Goal: Information Seeking & Learning: Learn about a topic

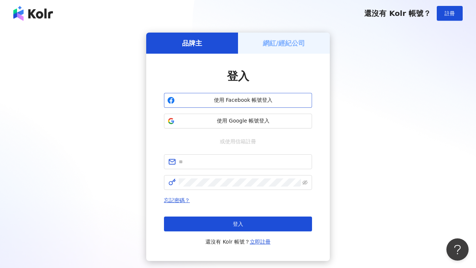
click at [230, 103] on span "使用 Facebook 帳號登入" at bounding box center [243, 100] width 131 height 7
click at [211, 119] on span "使用 Google 帳號登入" at bounding box center [243, 120] width 131 height 7
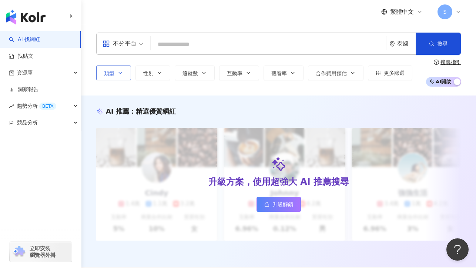
click at [120, 74] on icon "button" at bounding box center [120, 73] width 6 height 6
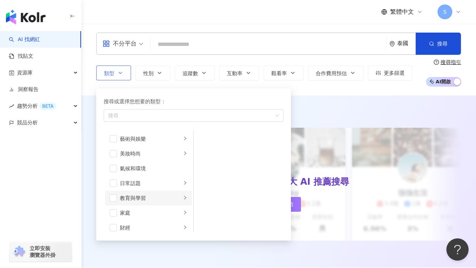
click at [142, 200] on div "教育與學習" at bounding box center [150, 198] width 61 height 8
click at [111, 198] on span "button" at bounding box center [113, 197] width 7 height 7
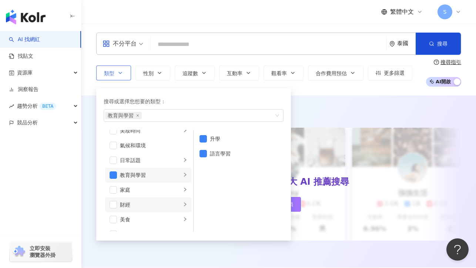
scroll to position [24, 0]
click at [115, 206] on span "button" at bounding box center [113, 203] width 7 height 7
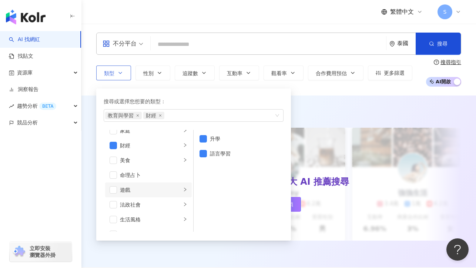
scroll to position [83, 0]
click at [140, 201] on div "法政社會" at bounding box center [150, 204] width 61 height 8
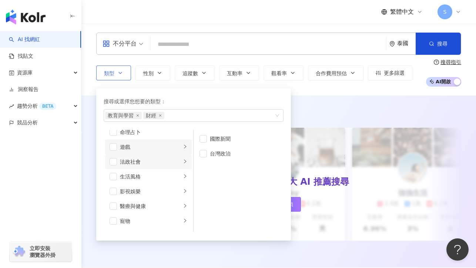
scroll to position [126, 0]
click at [134, 210] on li "醫療與健康" at bounding box center [148, 205] width 87 height 15
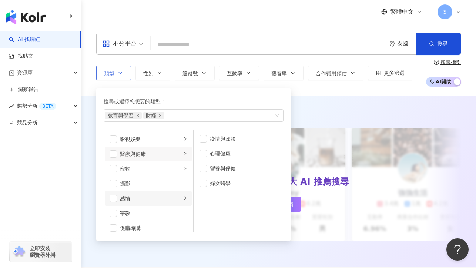
scroll to position [191, 0]
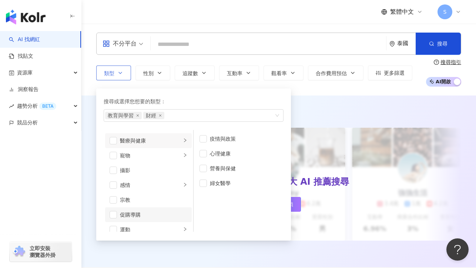
click at [132, 216] on div "促購導購" at bounding box center [153, 215] width 67 height 8
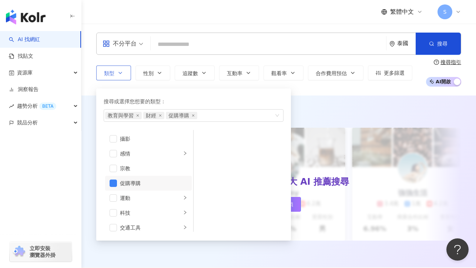
scroll to position [254, 0]
click at [129, 182] on div "科技" at bounding box center [150, 181] width 61 height 8
click at [113, 181] on span "button" at bounding box center [113, 180] width 7 height 7
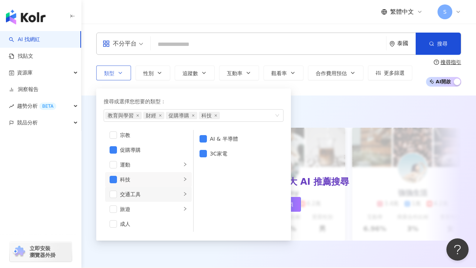
scroll to position [257, 0]
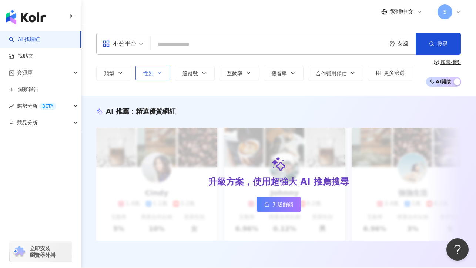
click at [150, 76] on button "性別" at bounding box center [153, 73] width 35 height 15
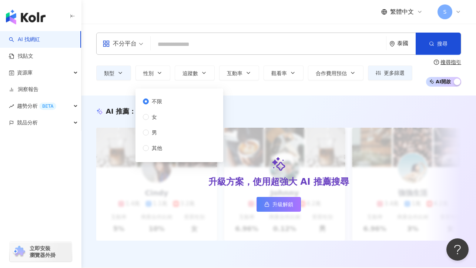
click at [153, 102] on span "不限" at bounding box center [157, 101] width 16 height 8
click at [262, 91] on div "不分平台 泰國 搜尋 類型 性別 追蹤數 互動率 觀看率 合作費用預估 更多篩選 不限 女 男 其他 搜尋指引 AI 開啟 AI 關閉" at bounding box center [278, 60] width 395 height 72
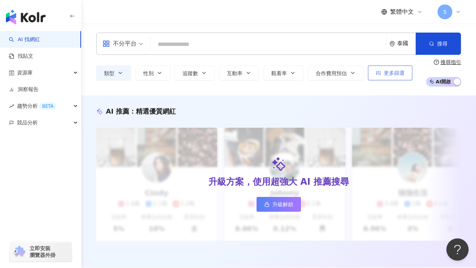
click at [397, 74] on span "更多篩選" at bounding box center [394, 73] width 21 height 6
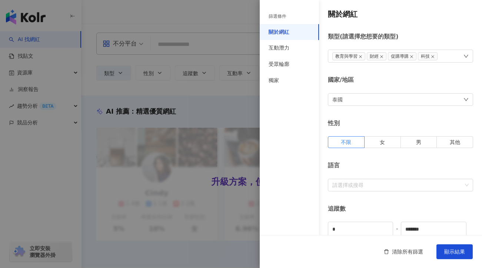
click at [390, 104] on div "泰國" at bounding box center [400, 99] width 145 height 13
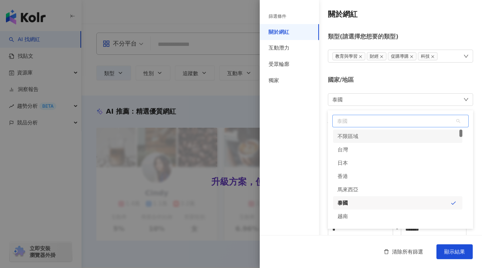
click at [365, 124] on span "泰國" at bounding box center [401, 121] width 136 height 12
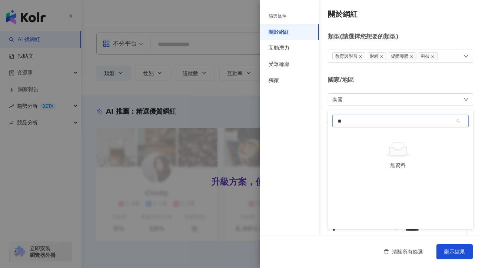
type input "*"
click at [348, 136] on div "新加坡" at bounding box center [345, 136] width 16 height 13
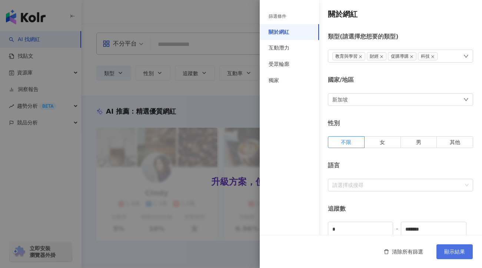
click at [450, 255] on button "顯示結果" at bounding box center [454, 251] width 36 height 15
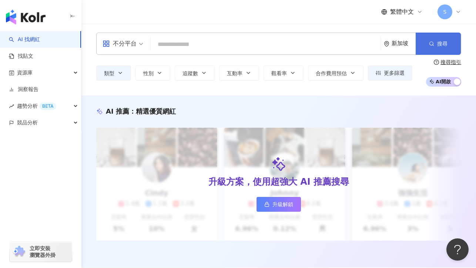
click at [440, 45] on span "搜尋" at bounding box center [442, 44] width 10 height 6
click at [436, 45] on button "搜尋" at bounding box center [438, 44] width 45 height 22
click at [443, 81] on span "AI 開啟 AI 關閉" at bounding box center [443, 82] width 35 height 10
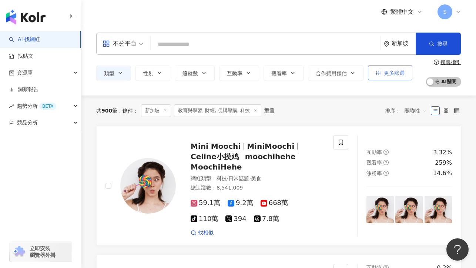
click at [394, 73] on span "更多篩選" at bounding box center [394, 73] width 21 height 6
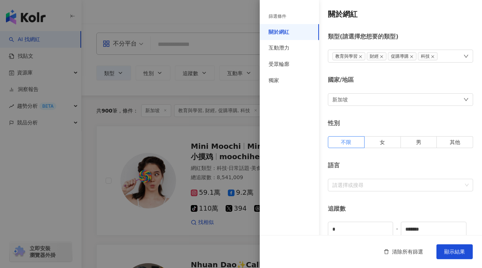
click at [231, 99] on div at bounding box center [241, 134] width 482 height 268
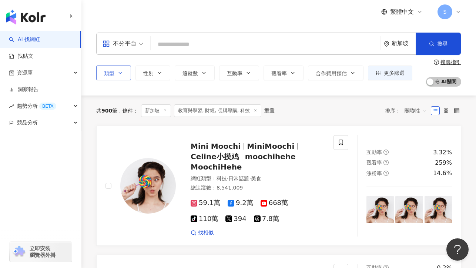
click at [121, 77] on button "類型" at bounding box center [113, 73] width 35 height 15
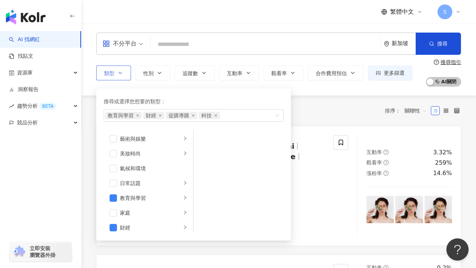
click at [121, 77] on button "類型 搜尋或選擇您想要的類型： 教育與學習 財經 促購導購 科技 藝術與娛樂 美妝時尚 氣候和環境 日常話題 教育與學習 家庭 財經 美食 命理占卜 遊戲 法…" at bounding box center [113, 73] width 35 height 15
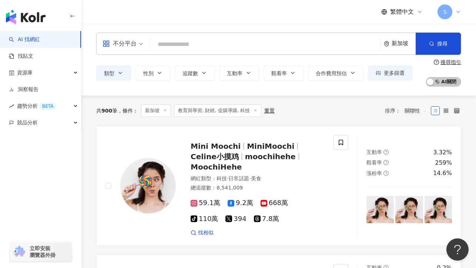
scroll to position [66, 0]
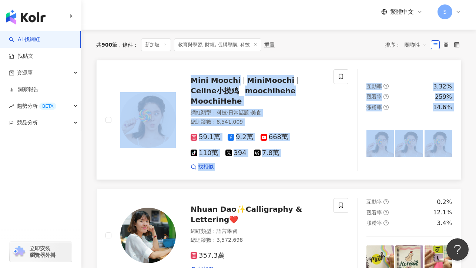
click at [312, 66] on link "Mini Moochi MiniMoochi Celine小摸鸡 moochihehe MoochiHehe 網紅類型 ： 科技 · 日常話題 · 美食 總追…" at bounding box center [278, 120] width 365 height 120
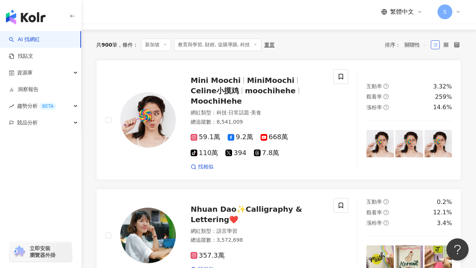
click at [299, 47] on div "共 900 筆 條件 ： 新加坡 教育與學習, 財經, 促購導購, 科技 重置 排序： 關聯性" at bounding box center [278, 45] width 365 height 13
click at [336, 77] on span at bounding box center [341, 76] width 15 height 15
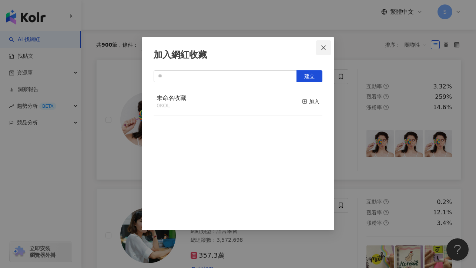
click at [320, 49] on span "Close" at bounding box center [323, 48] width 15 height 6
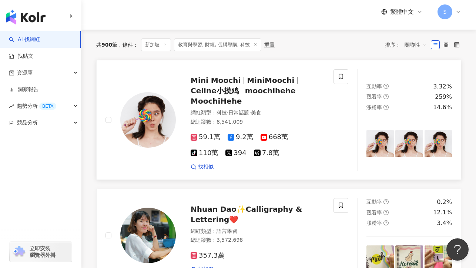
click at [245, 91] on span "moochihehe" at bounding box center [270, 90] width 51 height 9
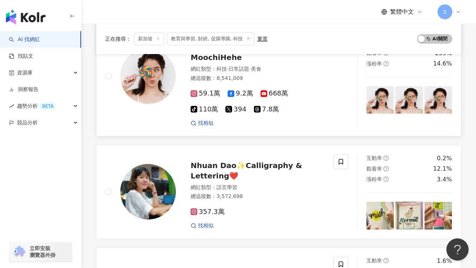
scroll to position [127, 0]
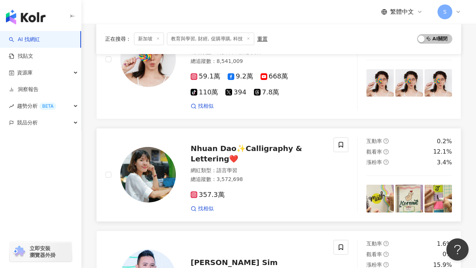
click at [267, 144] on span "Nhuan Dao✨Calligraphy & Lettering❤️" at bounding box center [246, 153] width 111 height 19
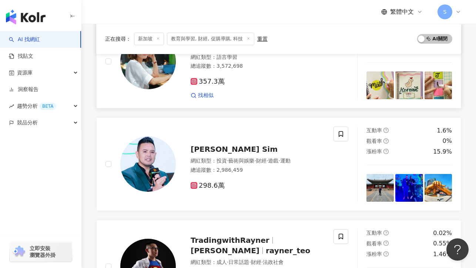
scroll to position [242, 0]
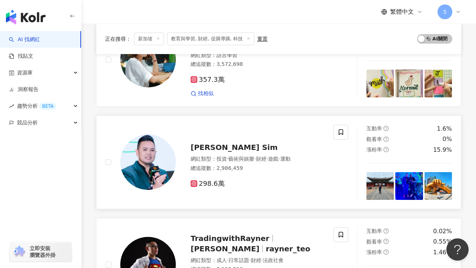
click at [220, 143] on span "Herbert R. Sim" at bounding box center [234, 147] width 87 height 9
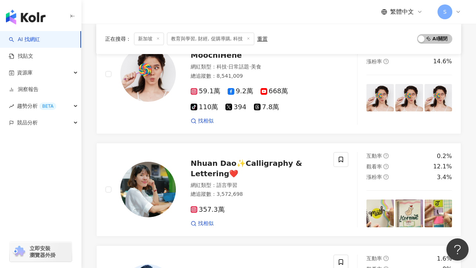
scroll to position [39, 0]
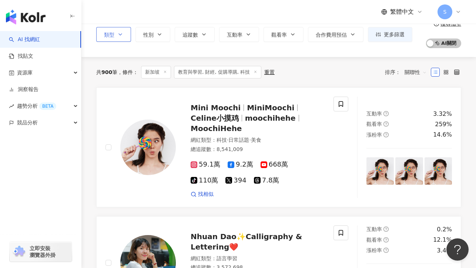
click at [127, 36] on button "類型" at bounding box center [113, 34] width 35 height 15
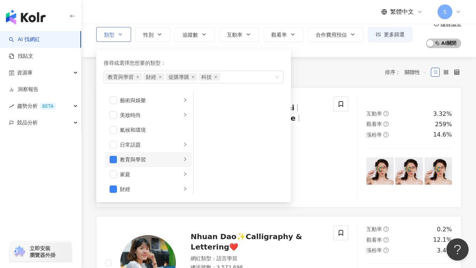
click at [127, 160] on div "教育與學習" at bounding box center [150, 160] width 61 height 8
click at [128, 188] on div "財經" at bounding box center [150, 189] width 61 height 8
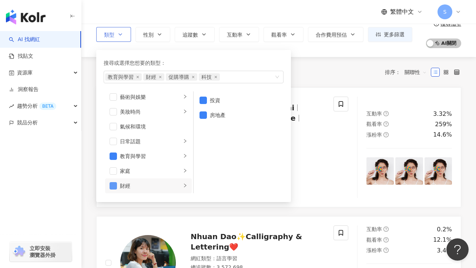
click at [115, 187] on span "button" at bounding box center [113, 185] width 7 height 7
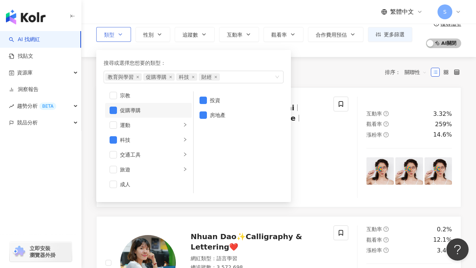
click at [135, 109] on div "促購導購" at bounding box center [153, 110] width 67 height 8
click at [133, 142] on div "科技" at bounding box center [150, 140] width 61 height 8
click at [324, 66] on div "共 900 筆 條件 ： 新加坡 教育與學習, 財經, 促購導購, 科技 重置 排序： 關聯性" at bounding box center [278, 72] width 365 height 13
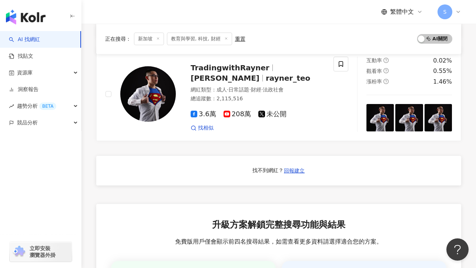
scroll to position [420, 0]
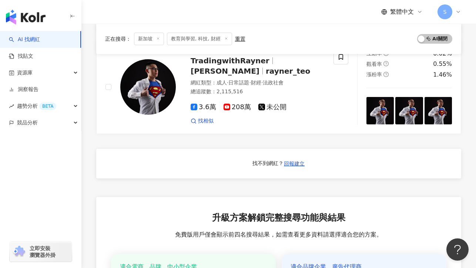
click at [258, 160] on div "找不到網紅？" at bounding box center [268, 163] width 31 height 7
drag, startPoint x: 260, startPoint y: 153, endPoint x: 310, endPoint y: 152, distance: 50.4
click at [310, 152] on div "找不到網紅？ 回報建立" at bounding box center [278, 164] width 365 height 30
click at [326, 150] on div "找不到網紅？ 回報建立" at bounding box center [278, 164] width 365 height 30
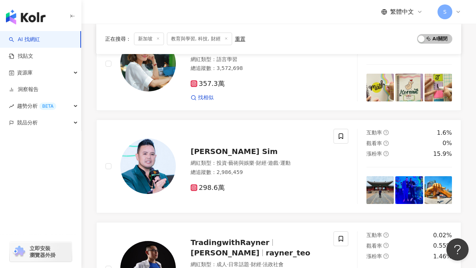
scroll to position [144, 0]
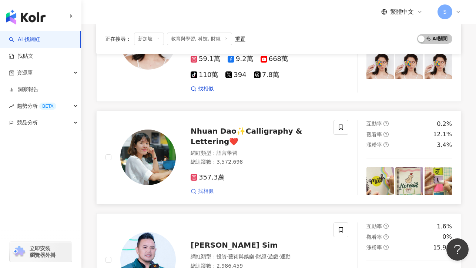
click at [208, 188] on span "找相似" at bounding box center [206, 191] width 16 height 7
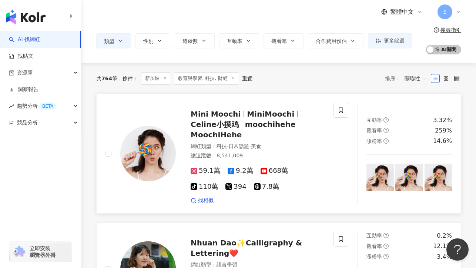
scroll to position [0, 0]
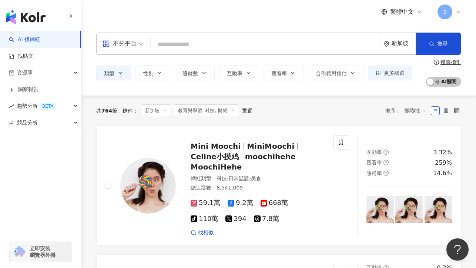
click at [400, 41] on div "新加坡" at bounding box center [404, 43] width 24 height 6
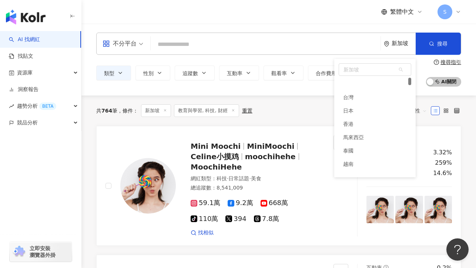
scroll to position [14, 0]
click at [355, 69] on span "新加坡" at bounding box center [375, 70] width 72 height 12
click at [353, 123] on div "馬來西亞" at bounding box center [353, 123] width 21 height 13
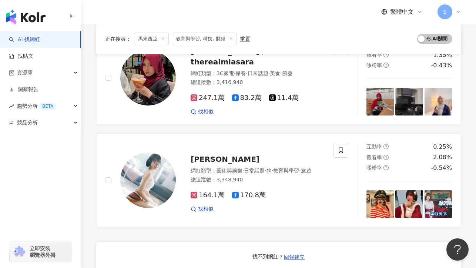
scroll to position [398, 0]
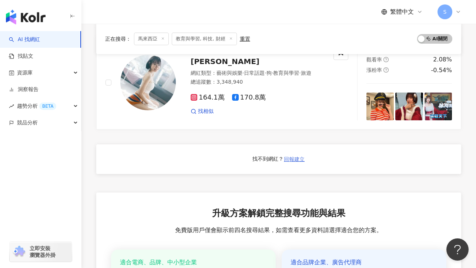
click at [289, 160] on span "回報建立" at bounding box center [294, 159] width 21 height 6
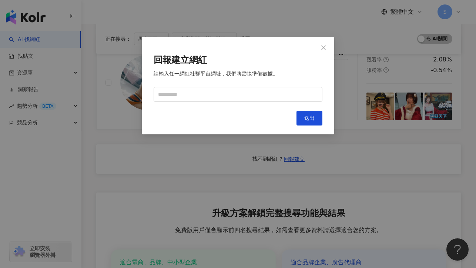
drag, startPoint x: 324, startPoint y: 50, endPoint x: 323, endPoint y: 56, distance: 6.4
click at [324, 50] on icon "close" at bounding box center [324, 48] width 6 height 6
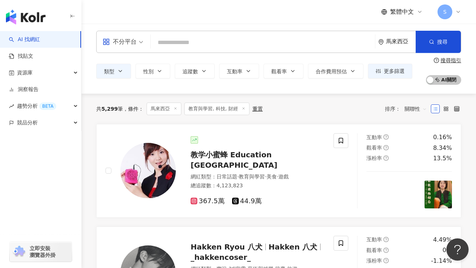
scroll to position [0, 0]
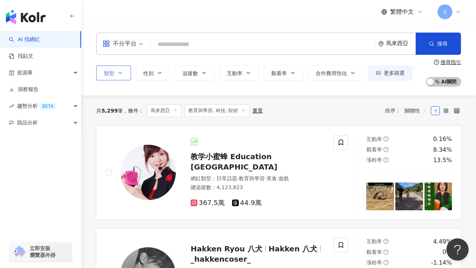
click at [113, 79] on button "類型" at bounding box center [113, 73] width 35 height 15
click at [234, 41] on input "search" at bounding box center [263, 44] width 218 height 14
click at [267, 20] on div "繁體中文 S" at bounding box center [278, 12] width 365 height 24
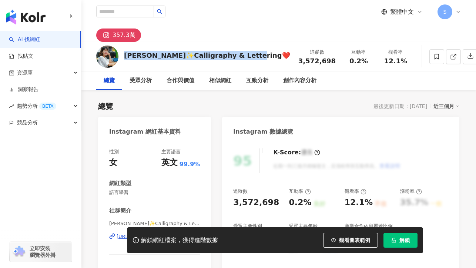
drag, startPoint x: 124, startPoint y: 55, endPoint x: 243, endPoint y: 56, distance: 118.5
click at [243, 56] on div "Nhuan Dao✨Calligraphy & Lettering❤️" at bounding box center [207, 55] width 166 height 9
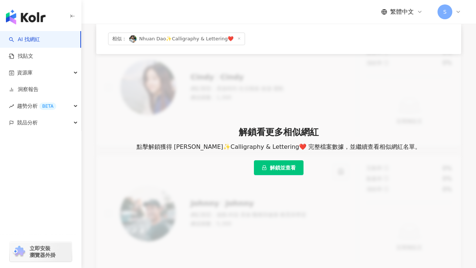
scroll to position [191, 0]
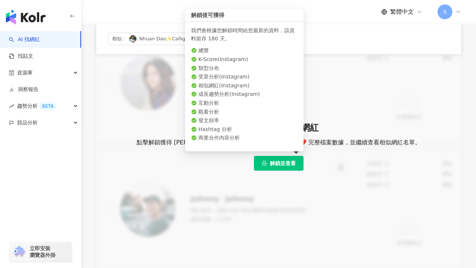
click at [287, 163] on span "解鎖並查看" at bounding box center [283, 163] width 26 height 6
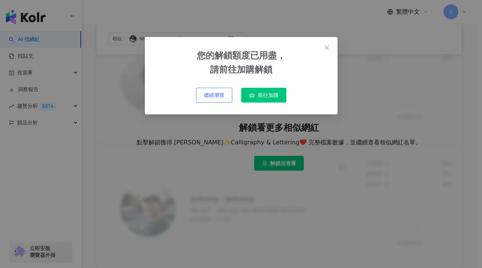
click at [204, 93] on span "繼續瀏覽" at bounding box center [214, 95] width 21 height 6
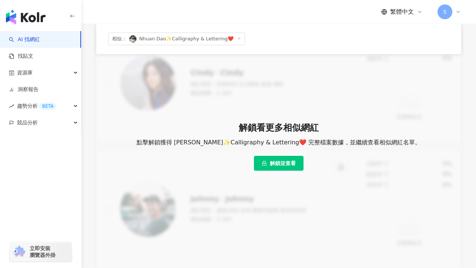
scroll to position [292, 0]
